Goal: Information Seeking & Learning: Learn about a topic

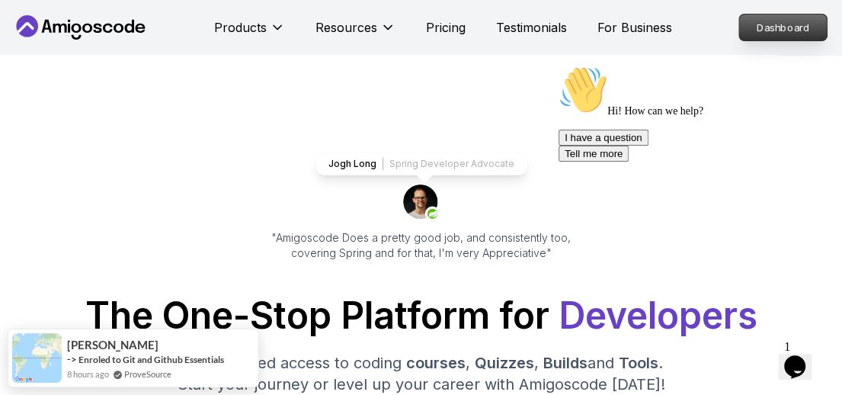
click at [787, 34] on p "Dashboard" at bounding box center [783, 27] width 88 height 26
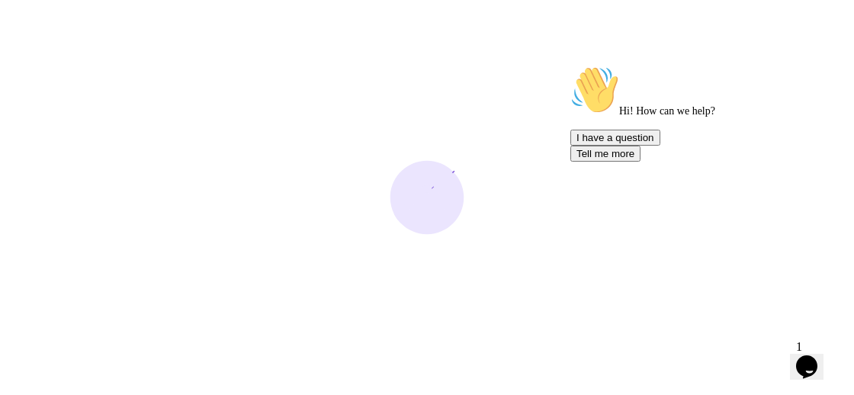
click at [570, 66] on icon "Chat attention grabber" at bounding box center [570, 66] width 0 height 0
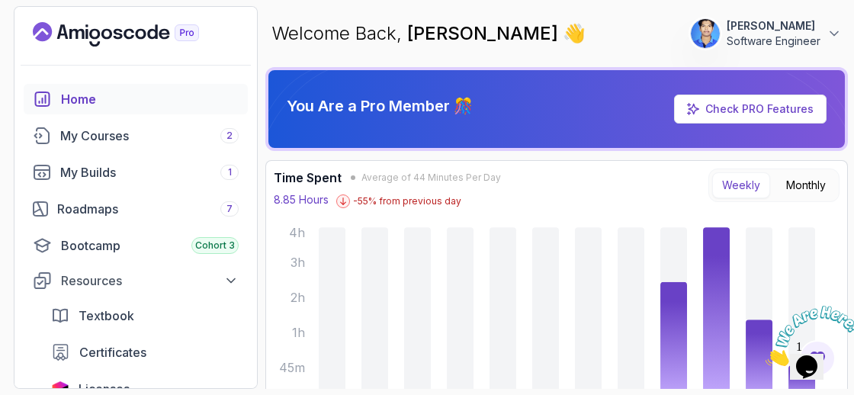
click at [765, 355] on icon "Close" at bounding box center [765, 361] width 0 height 13
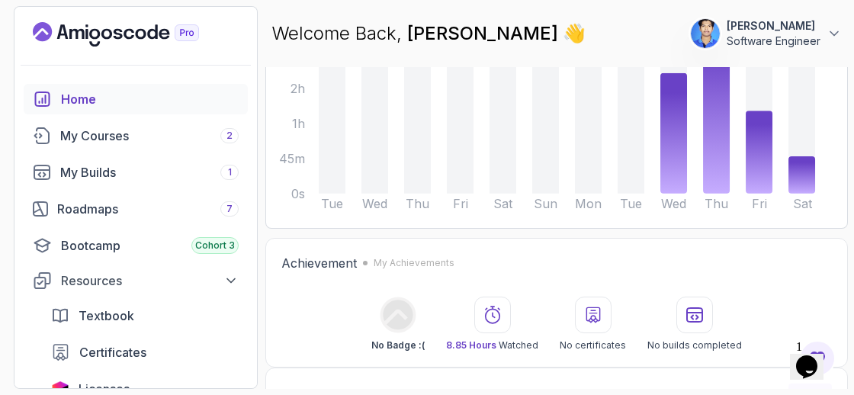
scroll to position [210, 0]
click at [129, 130] on div "My Courses 2" at bounding box center [149, 136] width 178 height 18
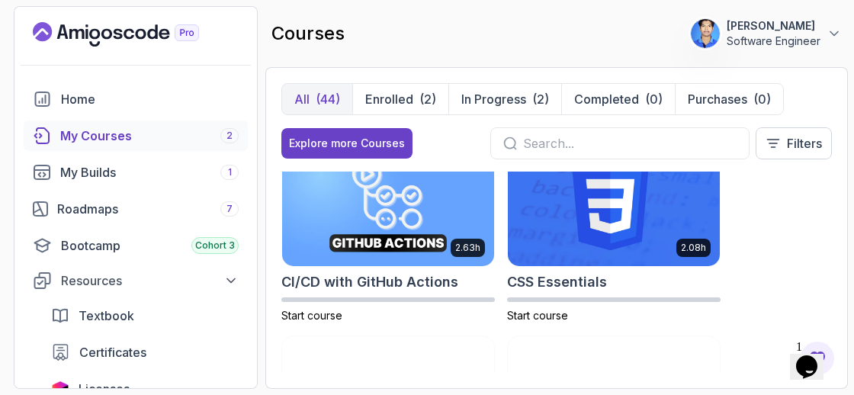
scroll to position [411, 0]
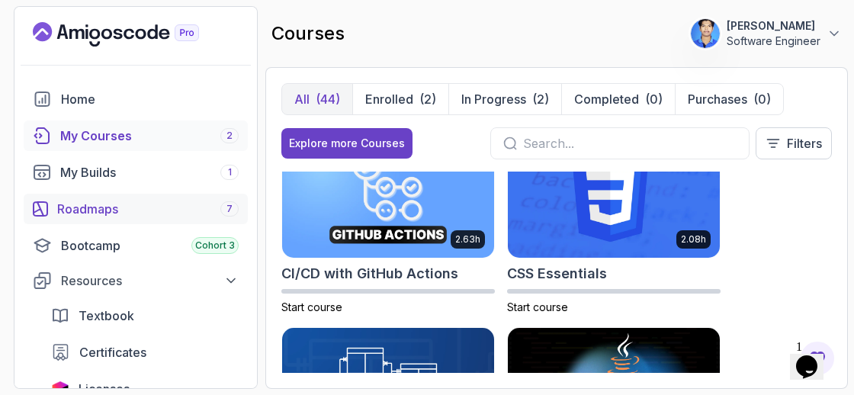
click at [112, 210] on div "Roadmaps 7" at bounding box center [147, 209] width 181 height 18
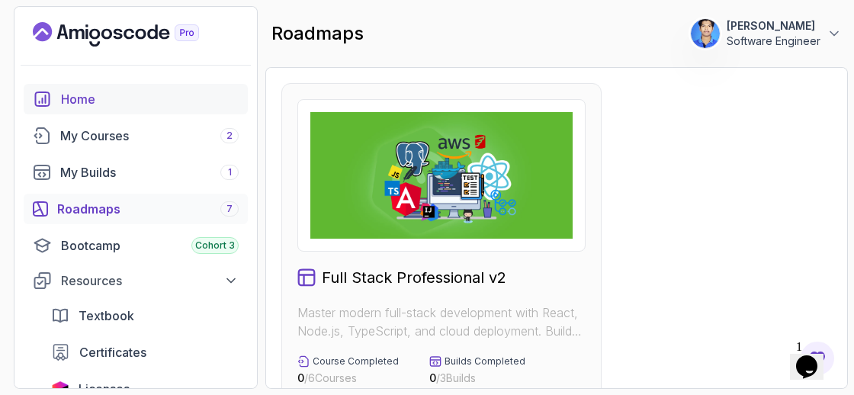
click at [97, 107] on link "Home" at bounding box center [136, 99] width 224 height 30
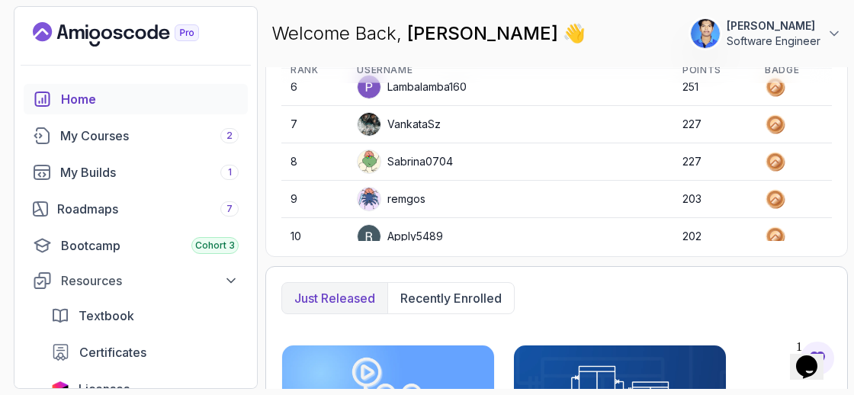
scroll to position [211, 0]
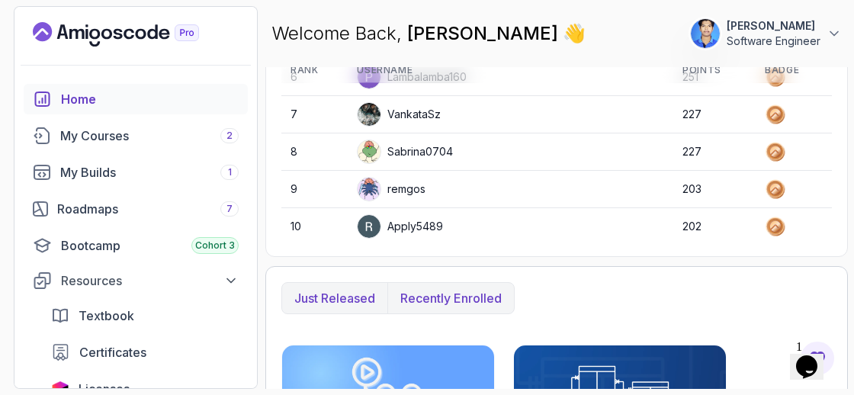
click at [473, 297] on p "Recently enrolled" at bounding box center [450, 298] width 101 height 18
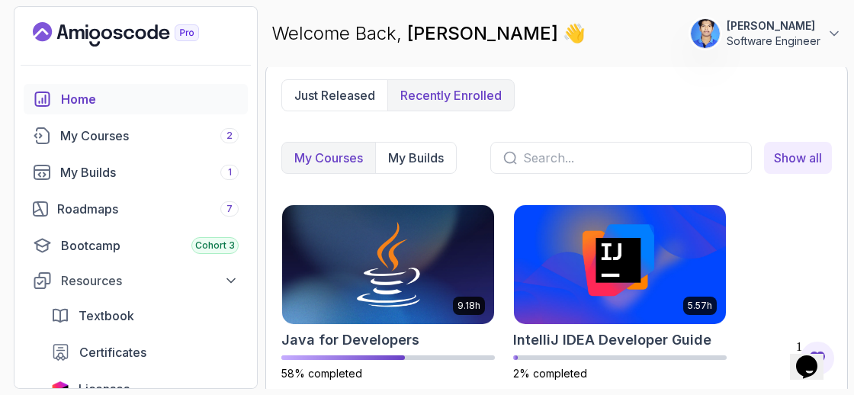
scroll to position [773, 0]
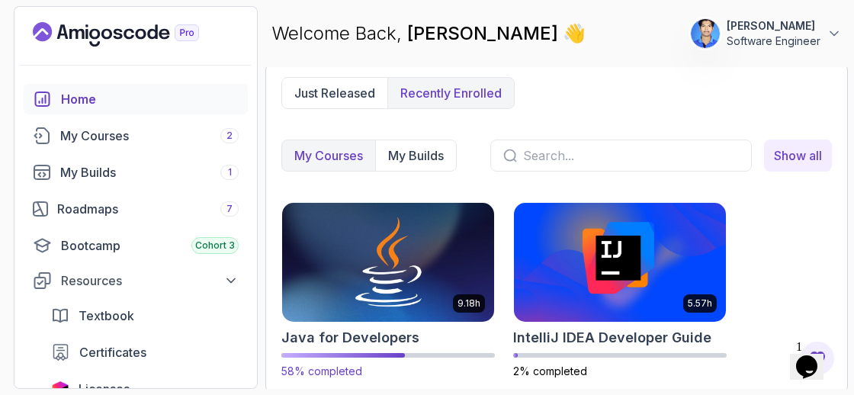
click at [391, 243] on img at bounding box center [388, 262] width 223 height 124
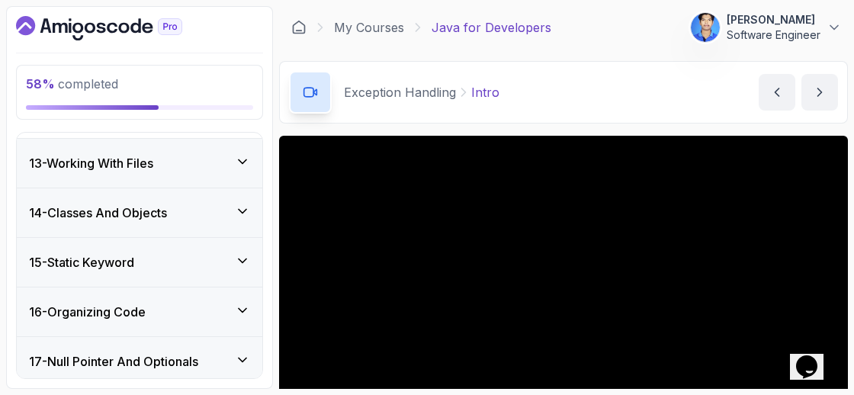
scroll to position [1551, 0]
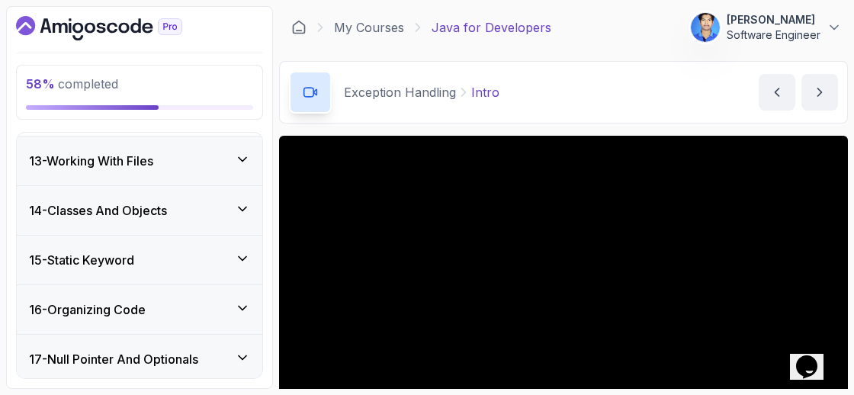
click at [217, 202] on div "14 - Classes And Objects" at bounding box center [139, 210] width 221 height 18
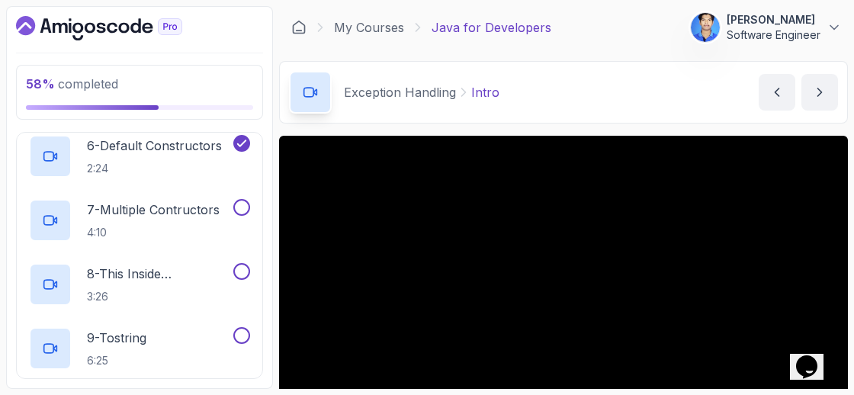
scroll to position [1059, 0]
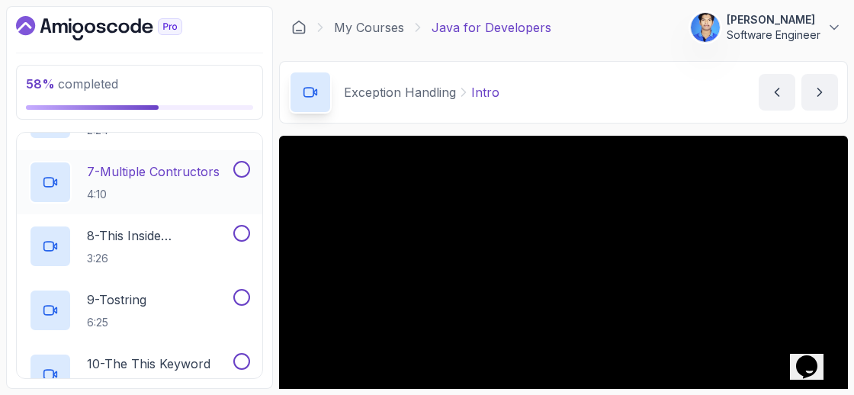
click at [206, 177] on h2 "7 - Multiple Contructors 4:10" at bounding box center [153, 182] width 133 height 40
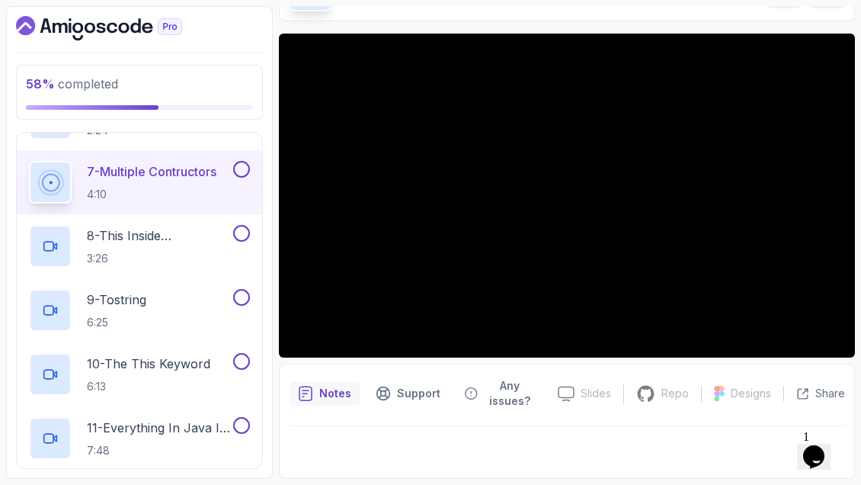
scroll to position [100, 0]
